Goal: Information Seeking & Learning: Learn about a topic

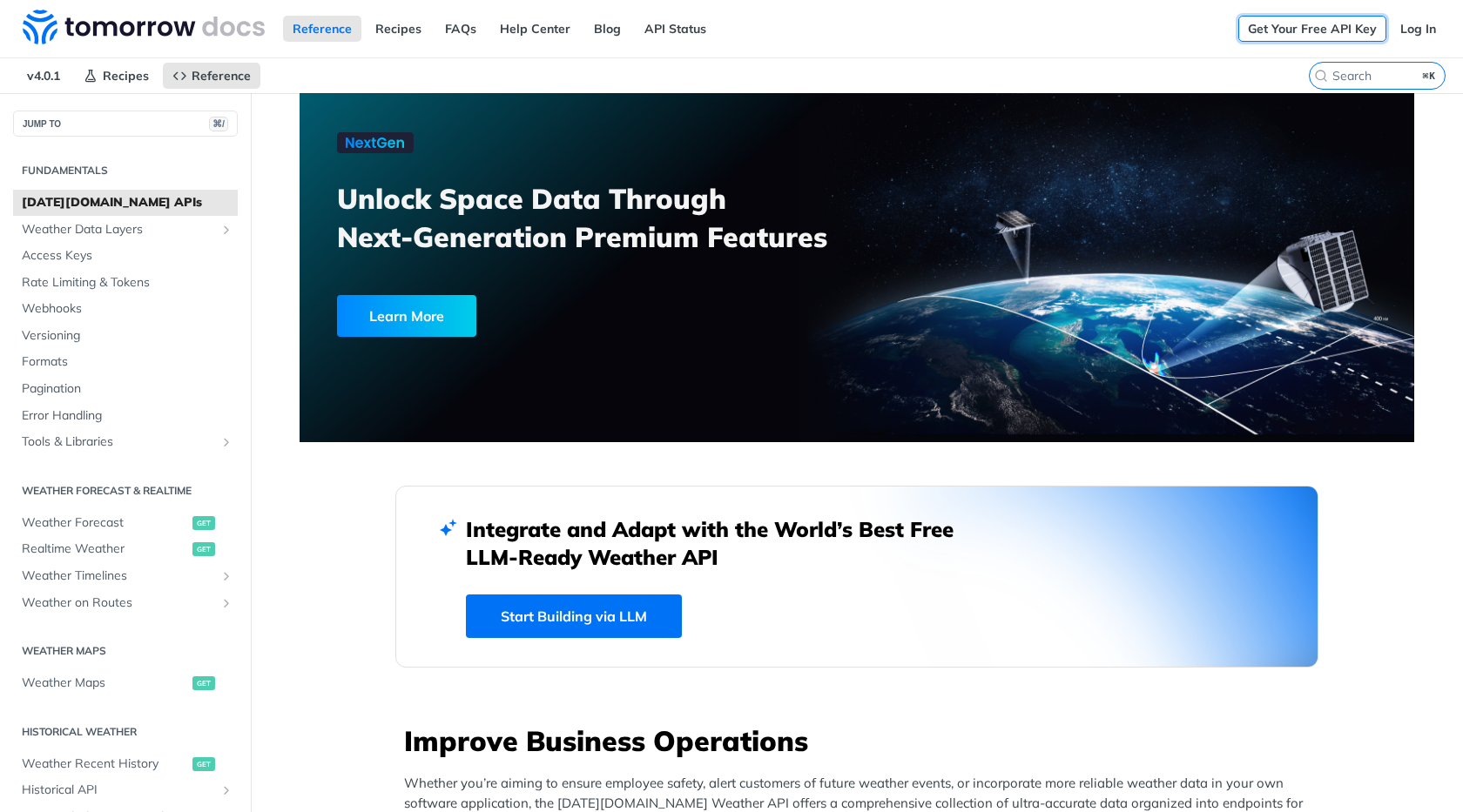
click at [1322, 30] on link "Get Your Free API Key" at bounding box center [1312, 29] width 148 height 26
click at [76, 553] on span "Realtime Weather" at bounding box center [104, 550] width 166 height 18
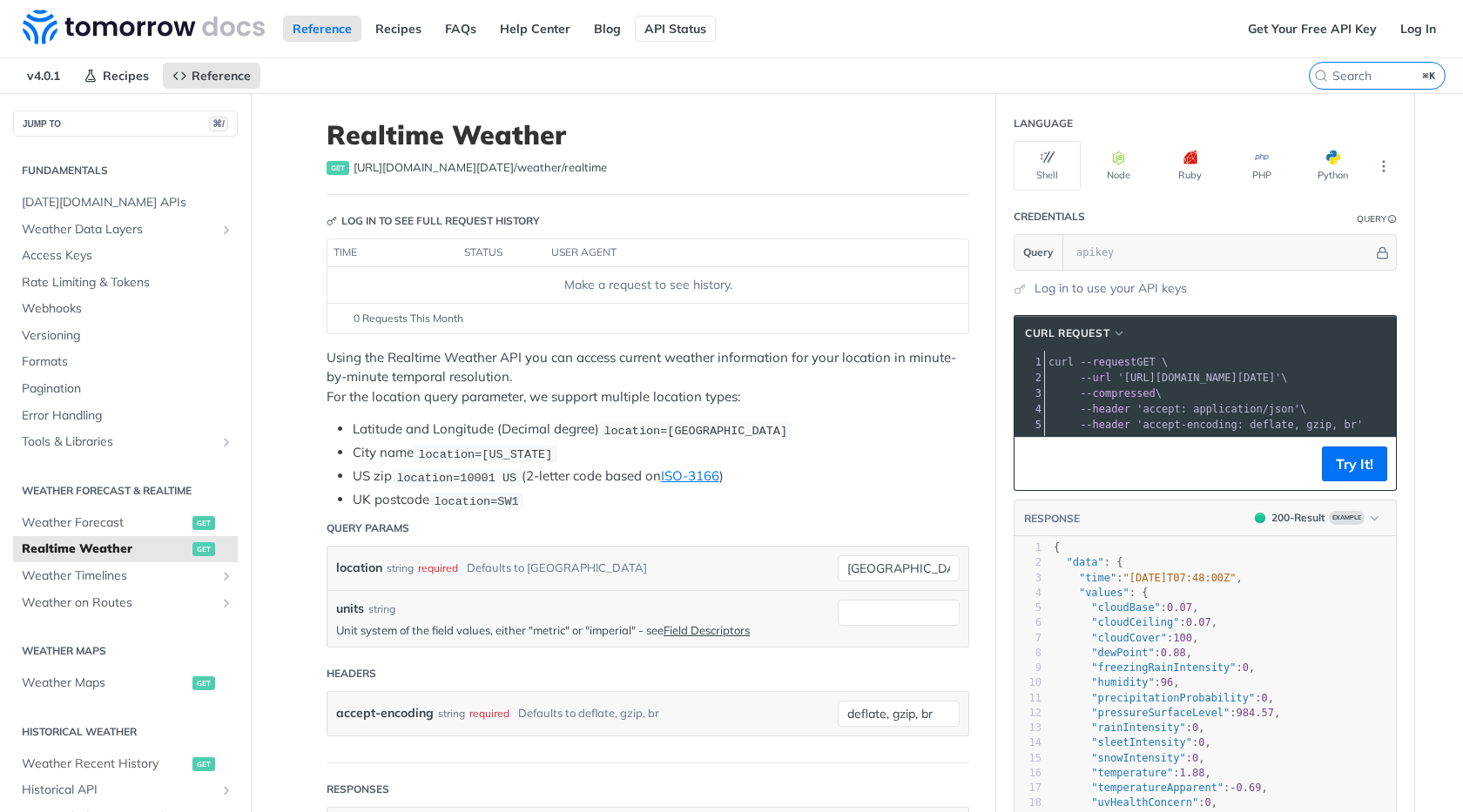
drag, startPoint x: 665, startPoint y: 5, endPoint x: 665, endPoint y: 17, distance: 12.0
click at [665, 5] on div "Reference Recipes FAQs Help Center Blog API Status" at bounding box center [619, 28] width 1238 height 57
click at [665, 17] on link "API Status" at bounding box center [675, 29] width 81 height 26
